Goal: Communication & Community: Answer question/provide support

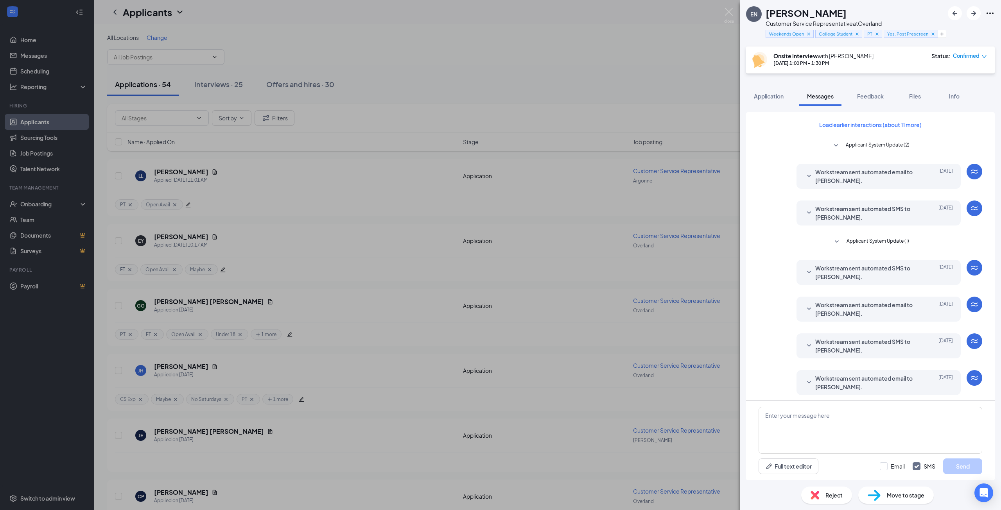
scroll to position [62, 0]
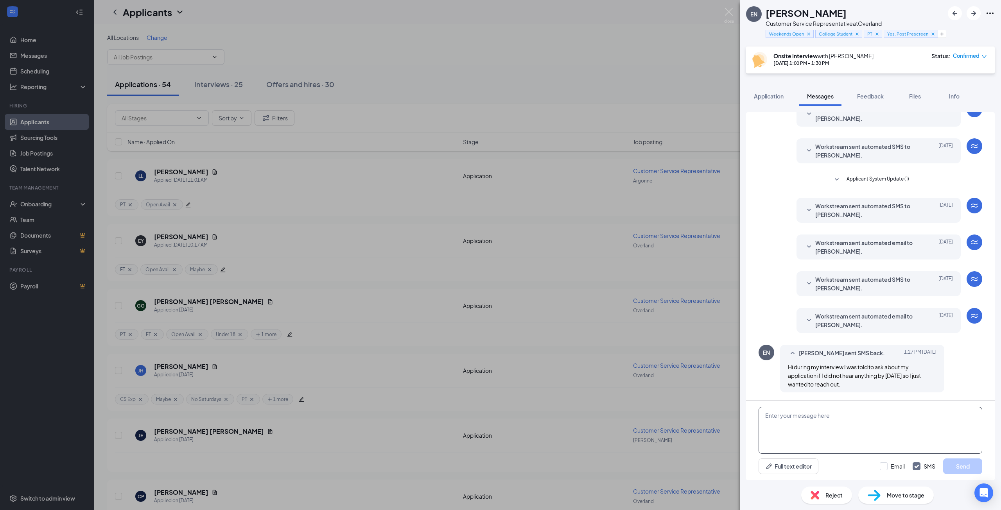
click at [801, 427] on textarea at bounding box center [870, 430] width 224 height 47
click at [901, 422] on textarea "Hey Ethan, we're still finishing up this round of interviews over the next week…" at bounding box center [870, 430] width 224 height 47
type textarea "Hey Ethan, we're still finishing up this round of interviews over the next week…"
click at [857, 468] on div "Full text editor Email SMS Send" at bounding box center [870, 467] width 224 height 16
click at [969, 467] on button "Send" at bounding box center [962, 467] width 39 height 16
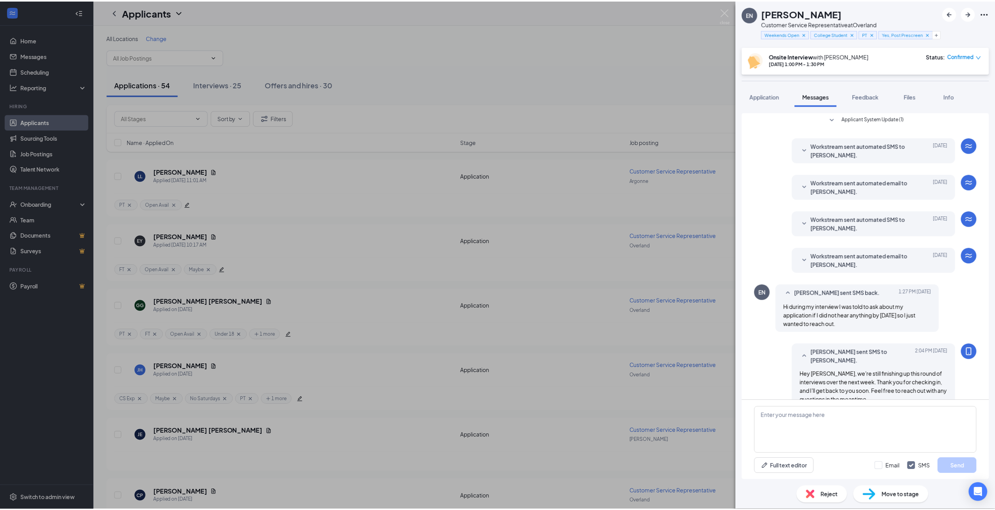
scroll to position [130, 0]
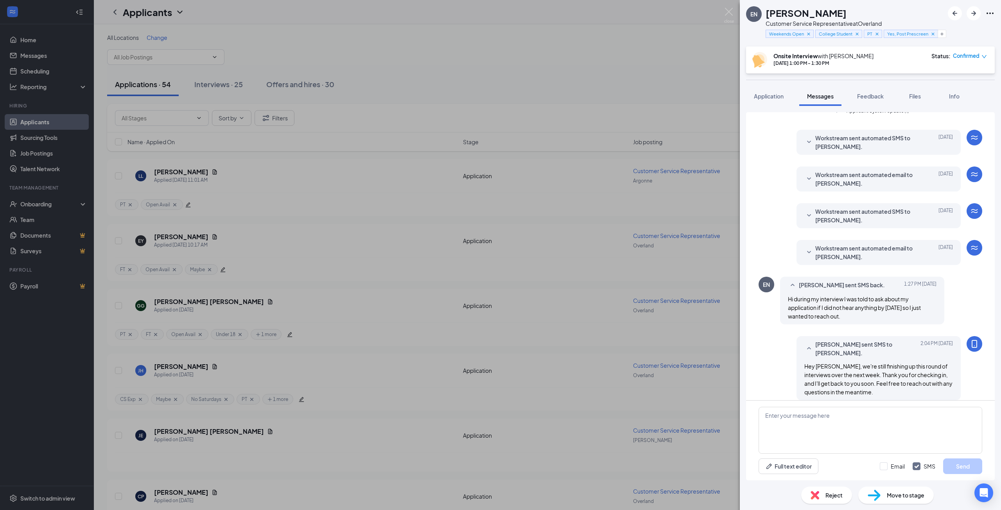
click at [659, 84] on div "EN Ethan Norris Customer Service Representative at Overland Weekends Open Colle…" at bounding box center [500, 255] width 1001 height 510
